Goal: Entertainment & Leisure: Consume media (video, audio)

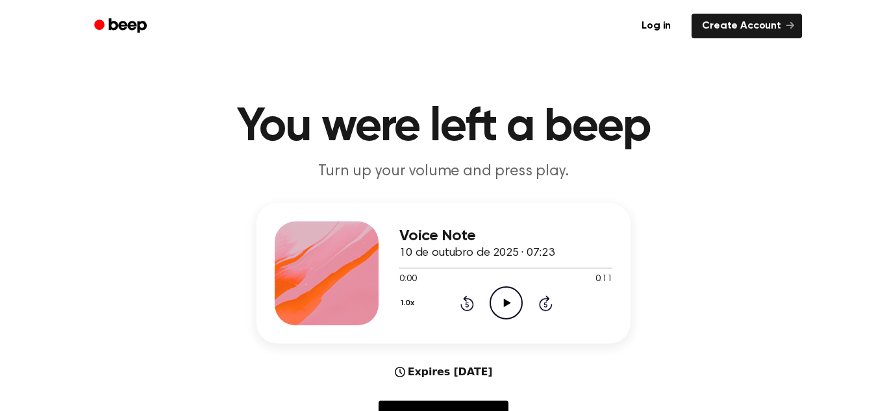
click at [513, 299] on icon "Play Audio" at bounding box center [506, 302] width 33 height 33
click at [549, 348] on div "Voice Note 10 de outubro de 2025 · 07:23 0:10 0:11 Your browser does not suppor…" at bounding box center [444, 322] width 856 height 238
click at [511, 307] on icon "Play Audio" at bounding box center [506, 302] width 33 height 33
click at [517, 296] on icon "Play Audio" at bounding box center [506, 302] width 33 height 33
click at [517, 296] on icon "Pause Audio" at bounding box center [506, 302] width 33 height 33
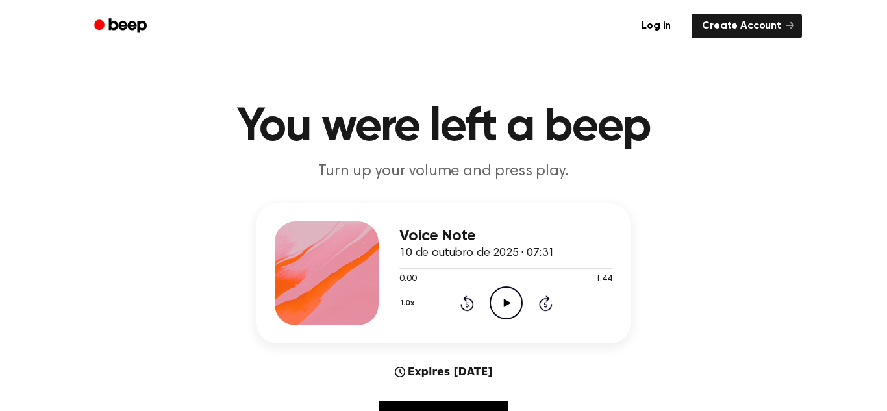
click at [506, 304] on icon at bounding box center [506, 303] width 7 height 8
drag, startPoint x: 477, startPoint y: 268, endPoint x: 398, endPoint y: 294, distance: 83.4
click at [398, 294] on div "Voice Note 10 de outubro de 2025 · 07:31 1:42 1:44 Your browser does not suppor…" at bounding box center [444, 273] width 374 height 140
click at [405, 268] on div at bounding box center [506, 268] width 213 height 1
click at [511, 307] on icon "Play Audio" at bounding box center [506, 302] width 33 height 33
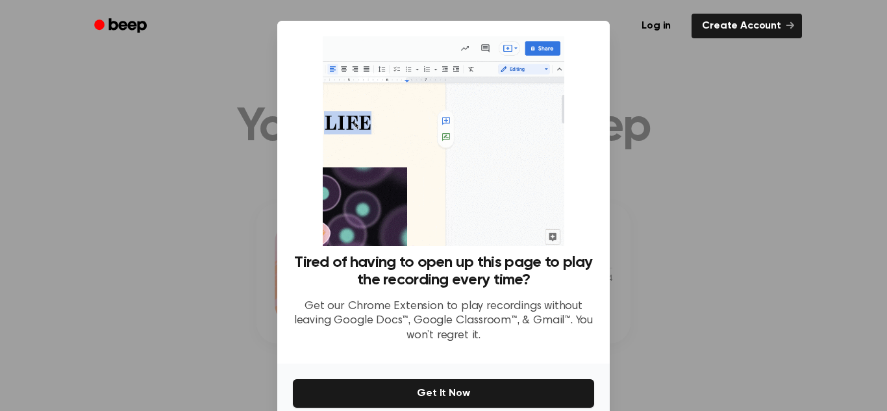
click at [673, 91] on div at bounding box center [443, 205] width 887 height 411
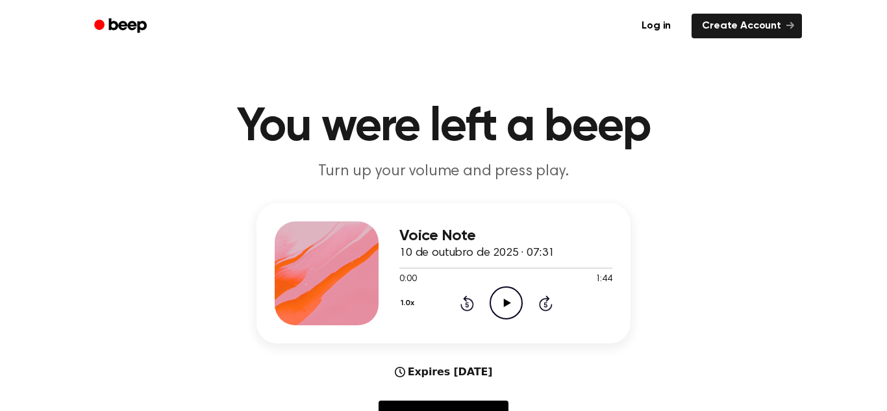
click at [505, 291] on icon "Play Audio" at bounding box center [506, 302] width 33 height 33
click at [416, 270] on div at bounding box center [506, 267] width 213 height 10
click at [502, 296] on icon "Pause Audio" at bounding box center [506, 302] width 33 height 33
